Goal: Transaction & Acquisition: Purchase product/service

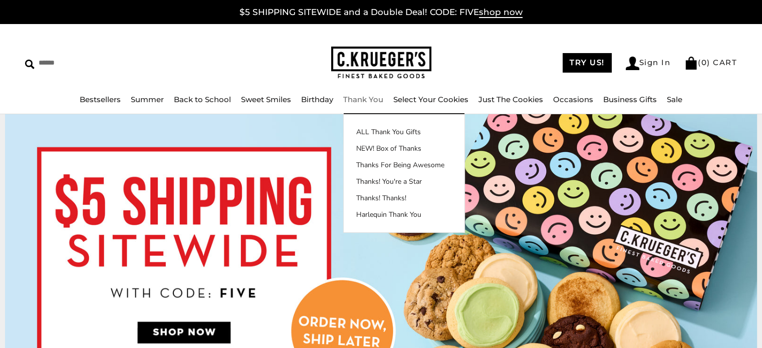
click at [369, 91] on div "****** TRY US! Sign In ( 0 ) CART ( 0 ) CART Bestsellers Summer Summer Vibes Su…" at bounding box center [381, 69] width 762 height 90
click at [365, 102] on link "Thank You" at bounding box center [363, 100] width 40 height 10
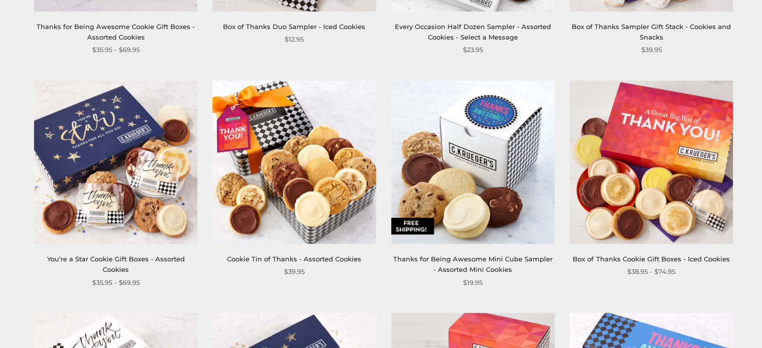
scroll to position [601, 0]
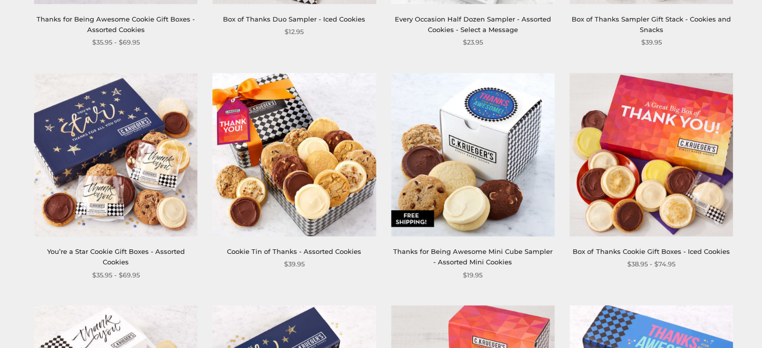
click at [684, 185] on img at bounding box center [650, 154] width 163 height 163
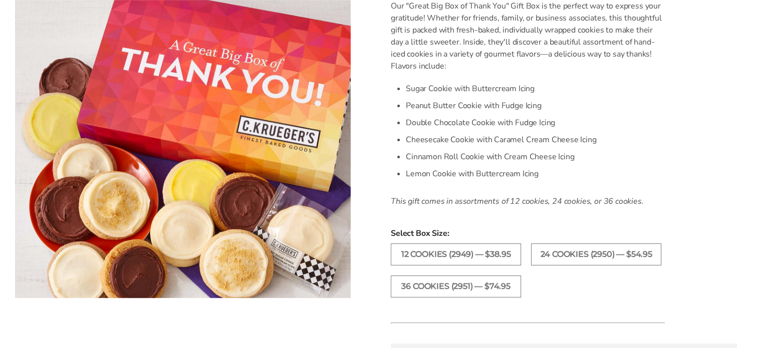
scroll to position [300, 0]
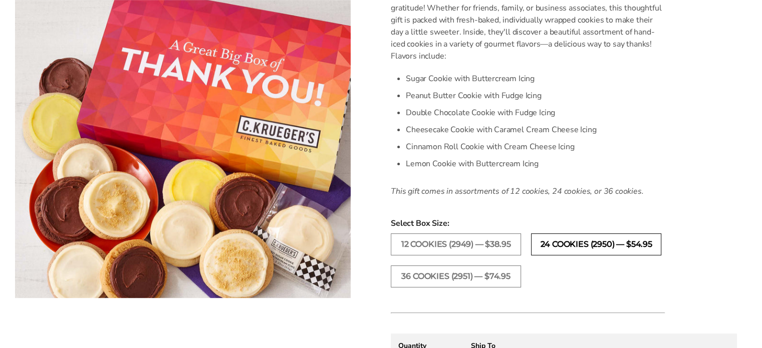
click at [564, 243] on label "24 COOKIES (2950) — $54.95" at bounding box center [596, 244] width 130 height 22
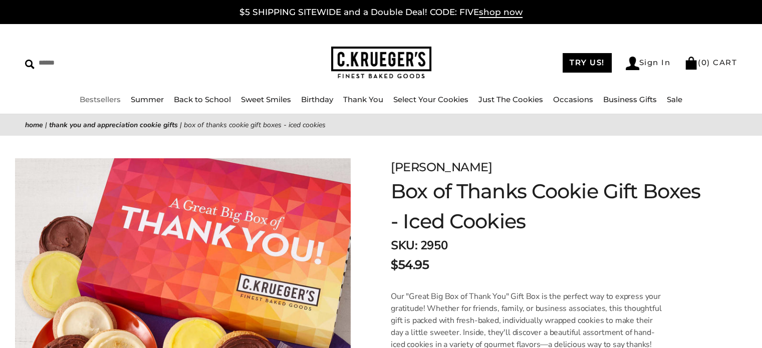
click at [106, 96] on link "Bestsellers" at bounding box center [100, 100] width 41 height 10
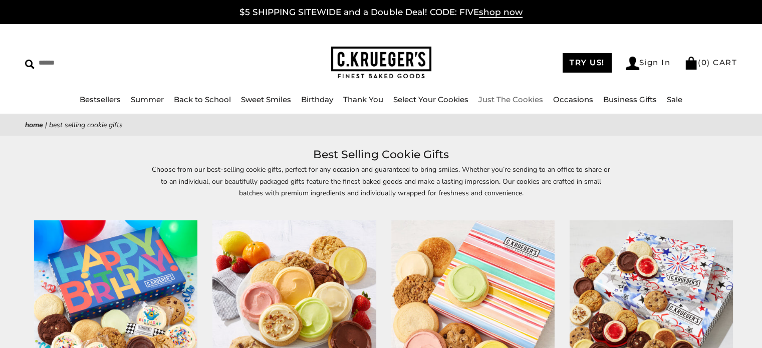
click at [525, 99] on link "Just The Cookies" at bounding box center [510, 100] width 65 height 10
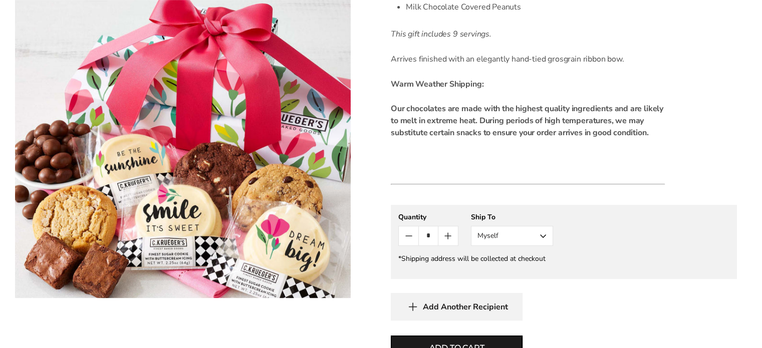
scroll to position [401, 0]
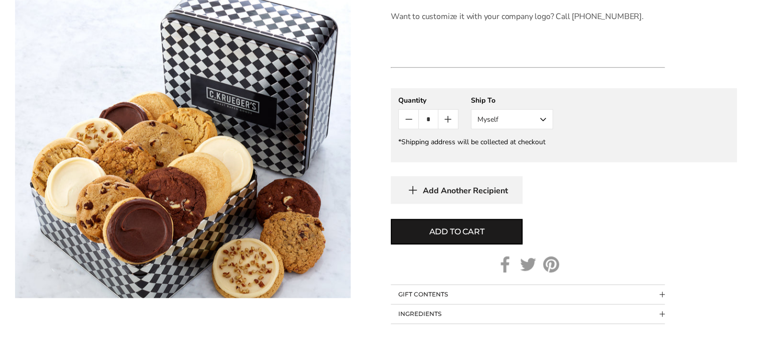
scroll to position [551, 0]
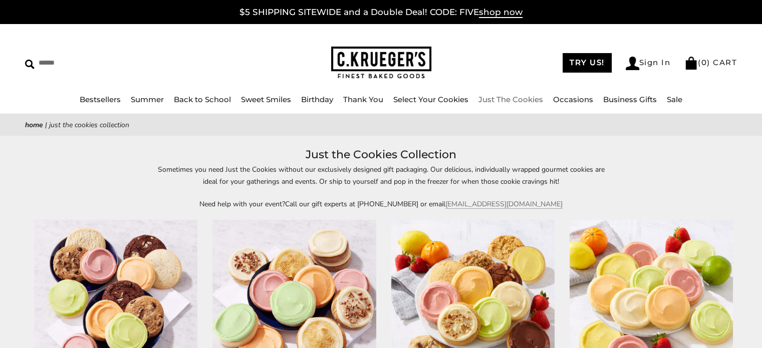
click at [529, 97] on link "Just The Cookies" at bounding box center [510, 100] width 65 height 10
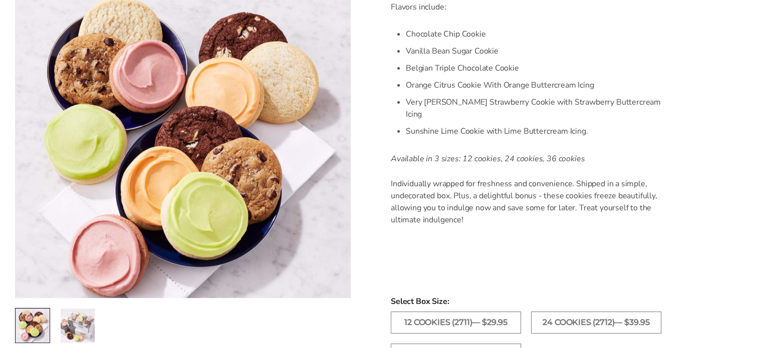
scroll to position [451, 0]
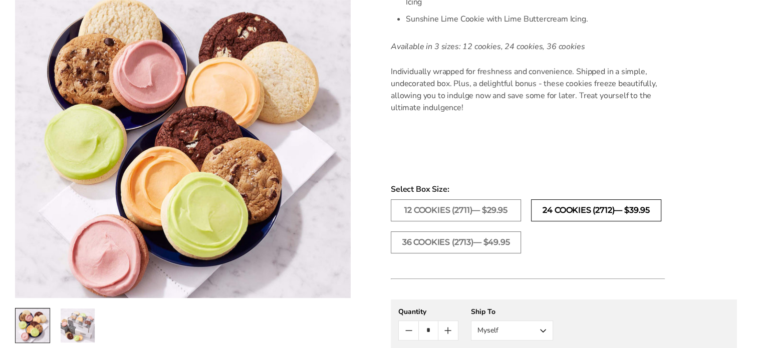
click at [551, 199] on label "24 COOKIES (2712)— $39.95" at bounding box center [596, 210] width 130 height 22
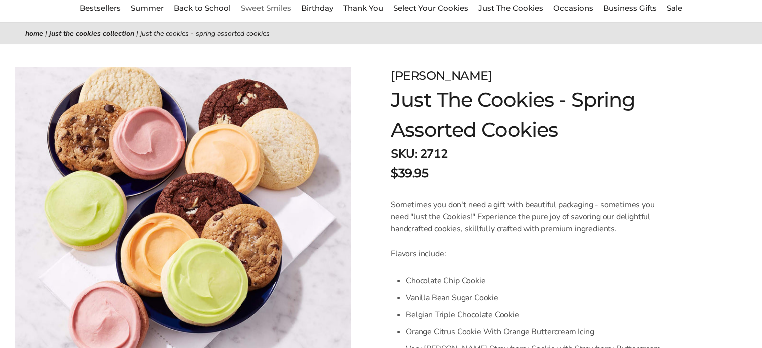
scroll to position [100, 0]
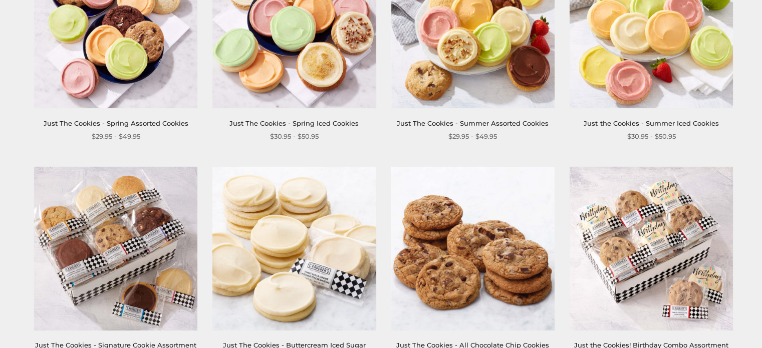
scroll to position [401, 0]
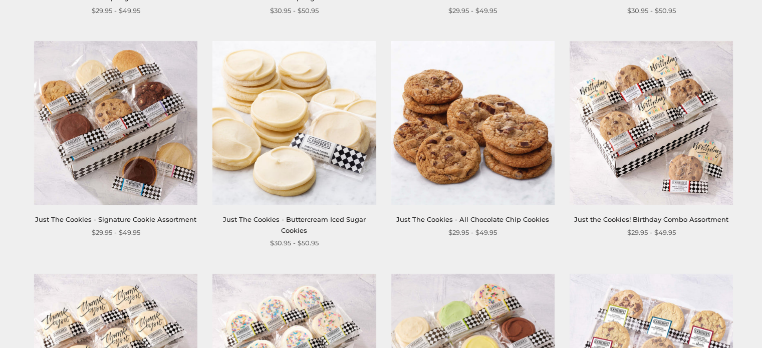
click at [126, 190] on img at bounding box center [115, 122] width 163 height 163
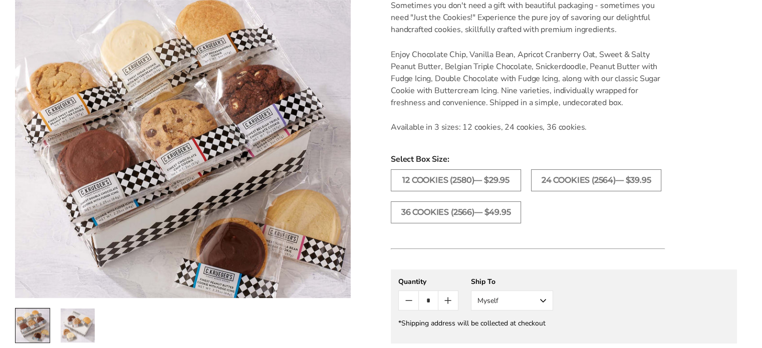
scroll to position [300, 0]
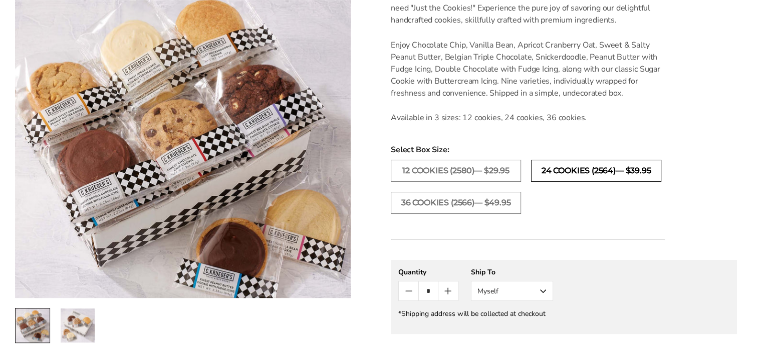
click at [570, 176] on label "24 COOKIES (2564)— $39.95" at bounding box center [596, 171] width 130 height 22
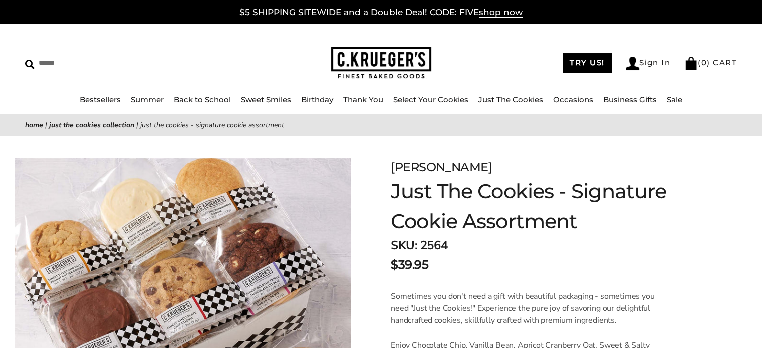
click at [240, 77] on div "****** TRY US! Sign In ( 0 ) CART ( 0 ) CART Bestsellers Summer Summer Vibes Su…" at bounding box center [381, 69] width 762 height 90
click at [111, 97] on link "Bestsellers" at bounding box center [100, 100] width 41 height 10
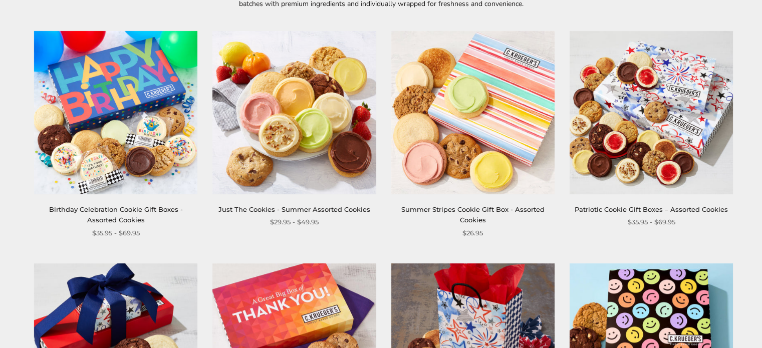
scroll to position [200, 0]
